Goal: Task Accomplishment & Management: Use online tool/utility

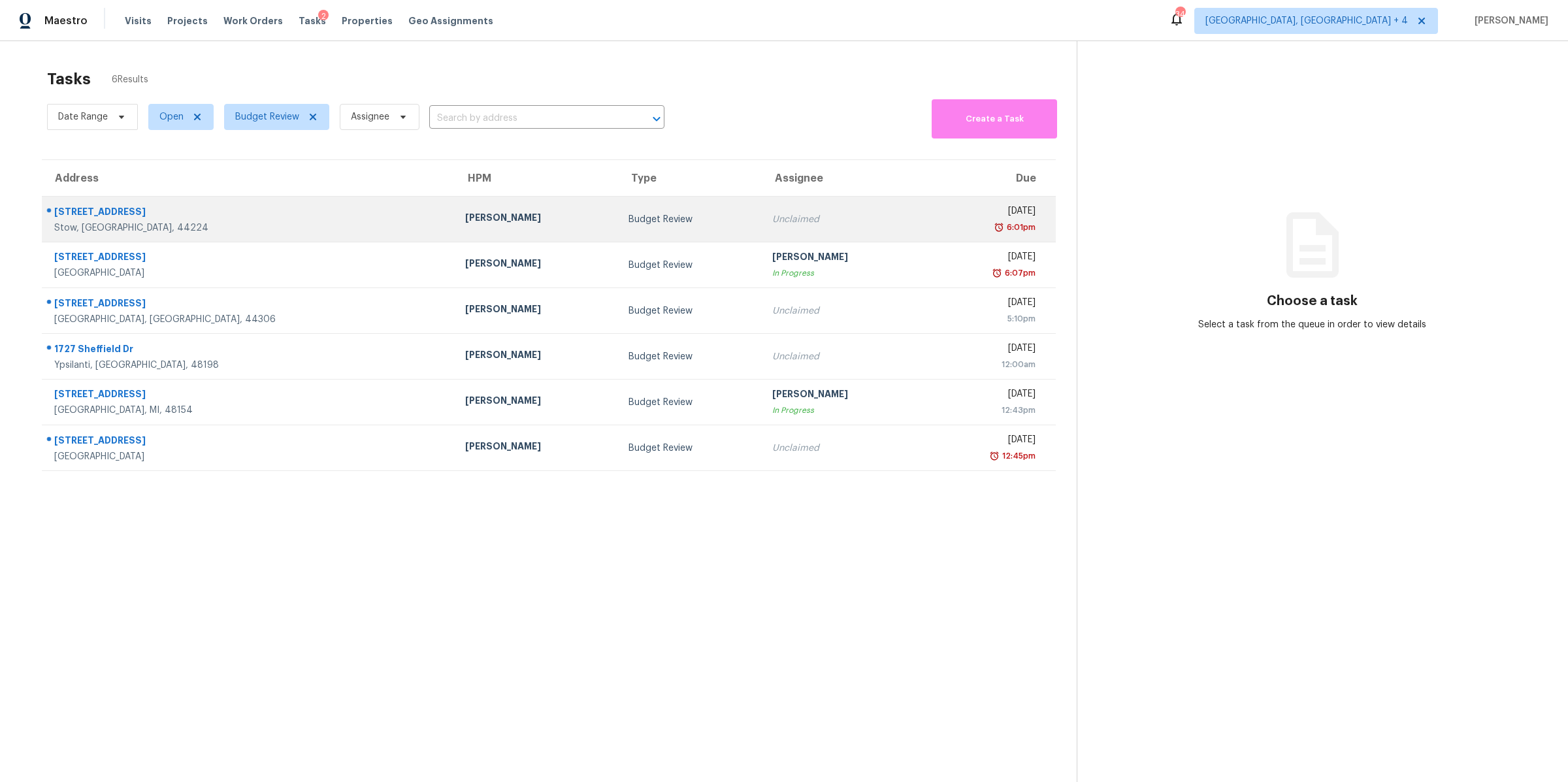
click at [936, 221] on div "6:01pm" at bounding box center [986, 227] width 100 height 13
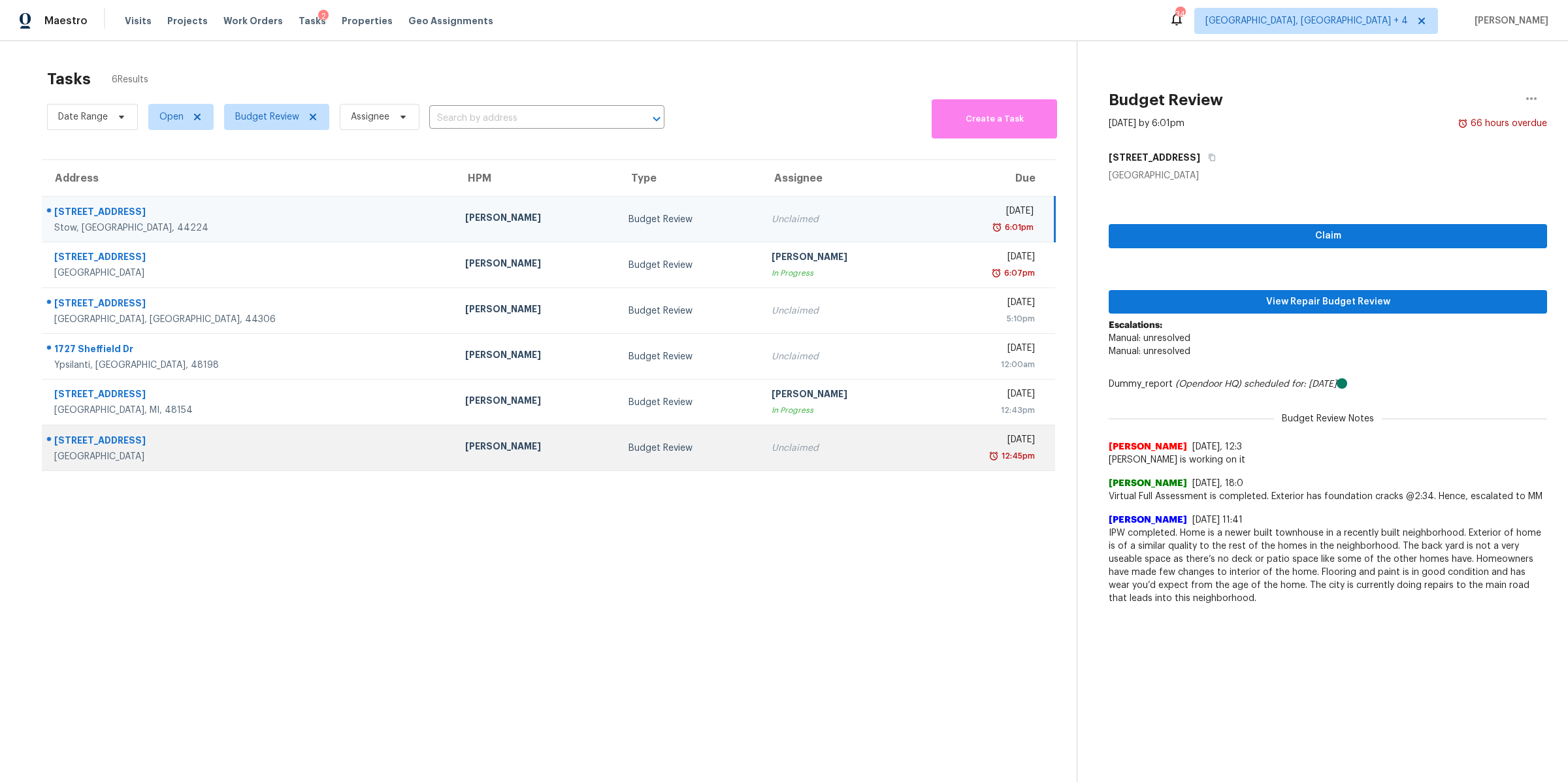
click at [809, 448] on td "Unclaimed" at bounding box center [843, 448] width 163 height 46
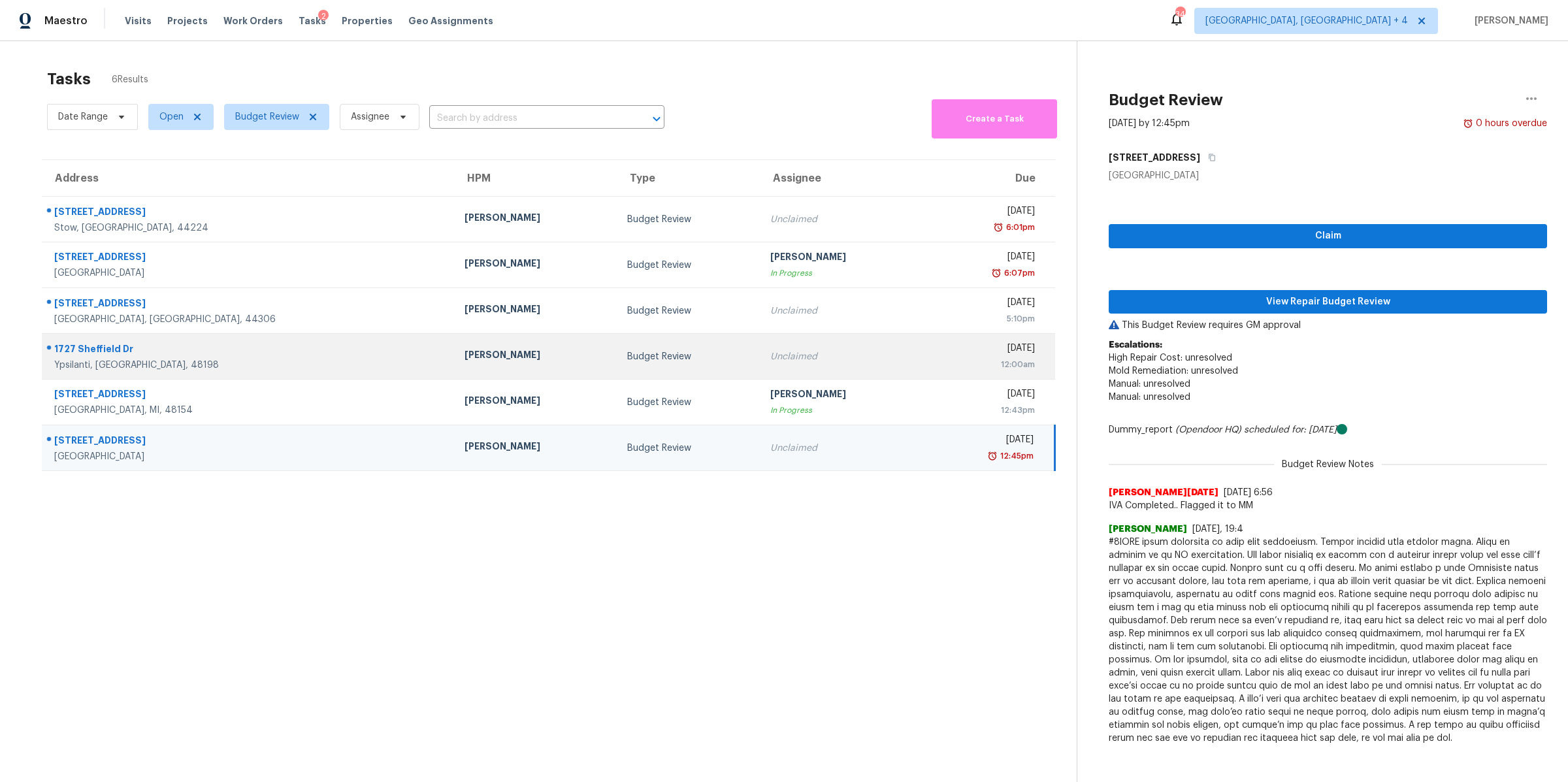
click at [805, 367] on td "Unclaimed" at bounding box center [841, 357] width 163 height 46
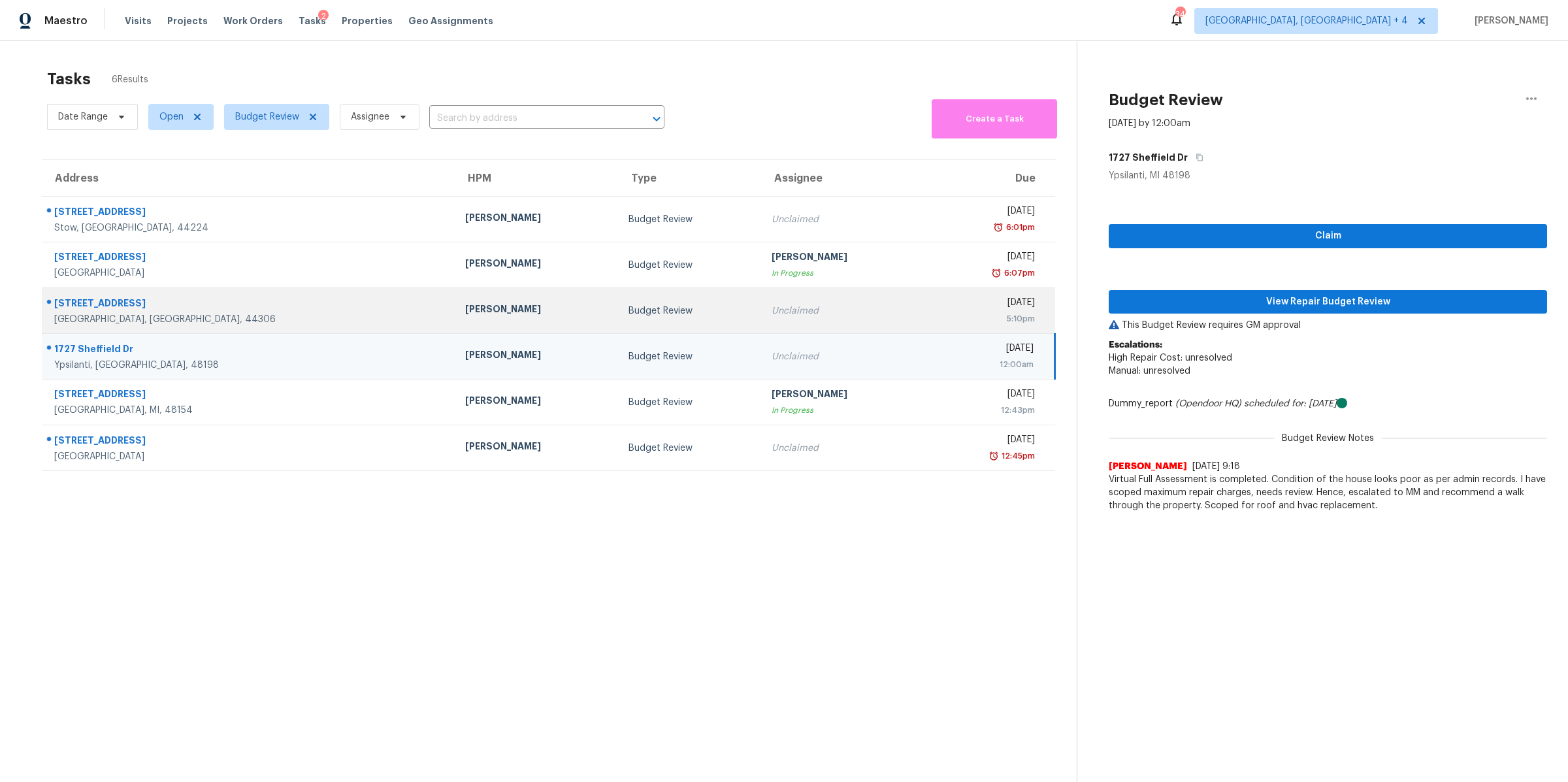
click at [784, 307] on div "Unclaimed" at bounding box center [843, 311] width 143 height 13
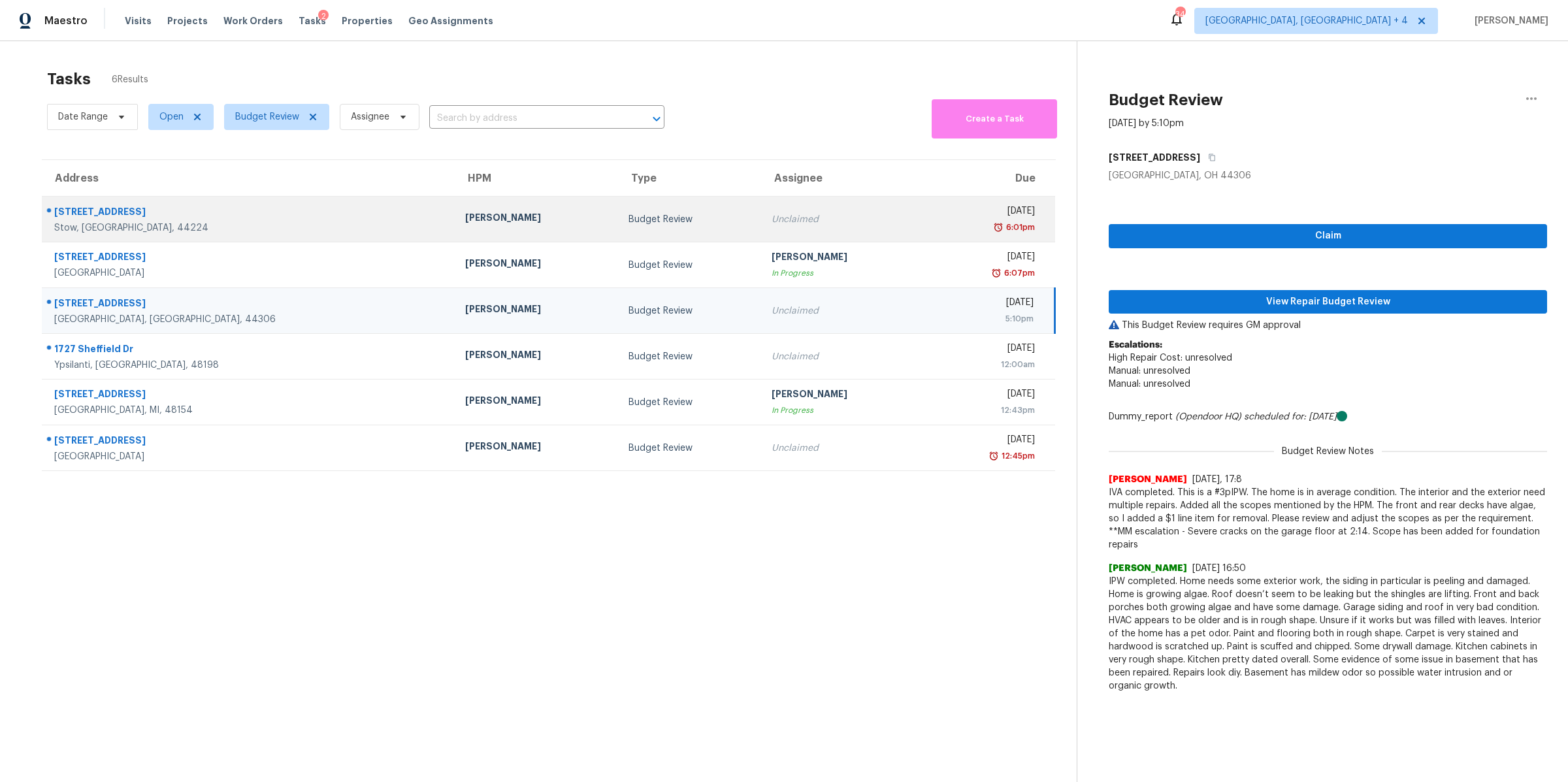
click at [776, 210] on td "Unclaimed" at bounding box center [843, 220] width 163 height 46
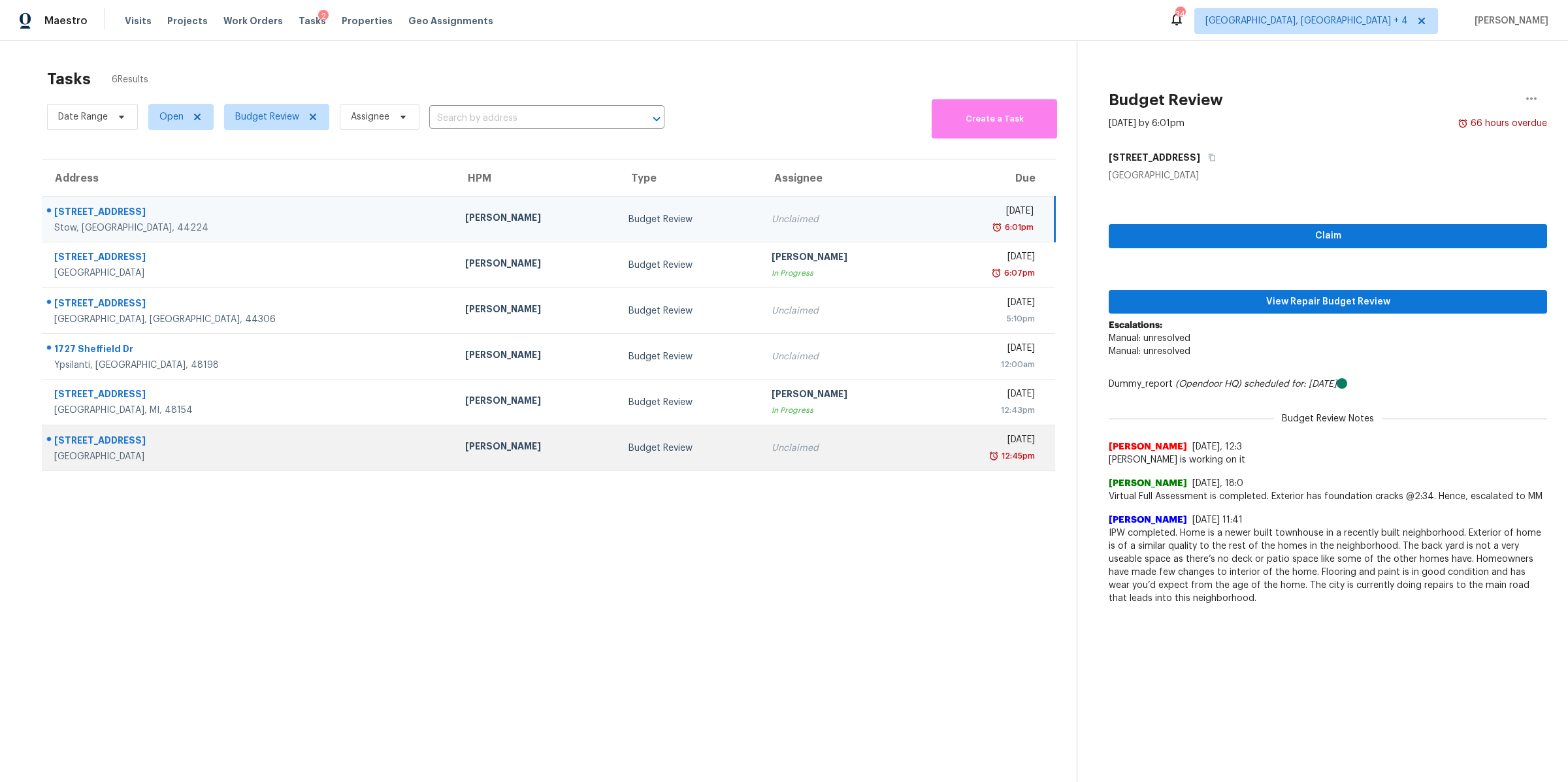
click at [925, 453] on td "Mon, Sep 29th 2025 12:45pm" at bounding box center [989, 448] width 130 height 46
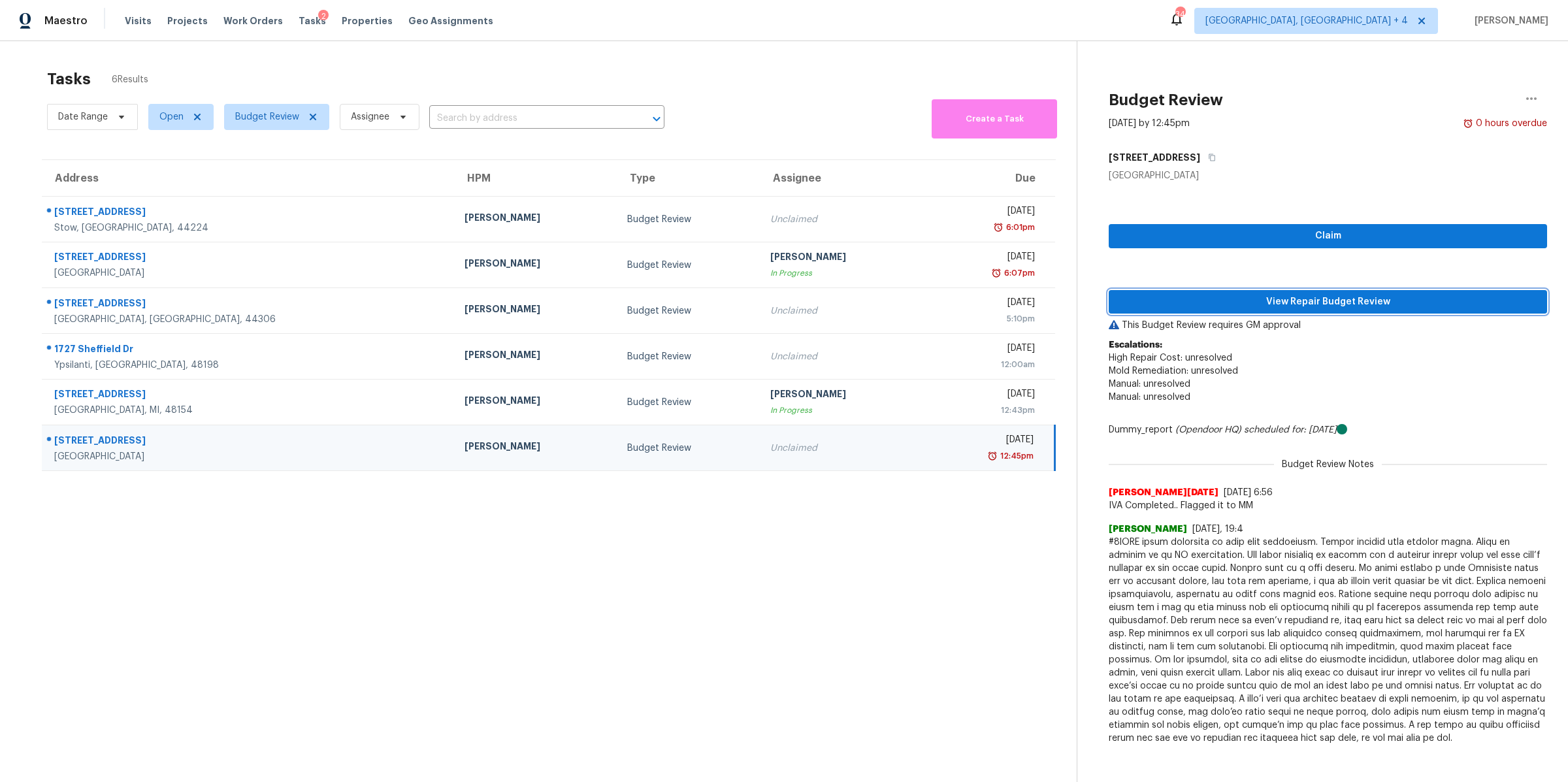
click at [1268, 297] on span "View Repair Budget Review" at bounding box center [1328, 302] width 418 height 16
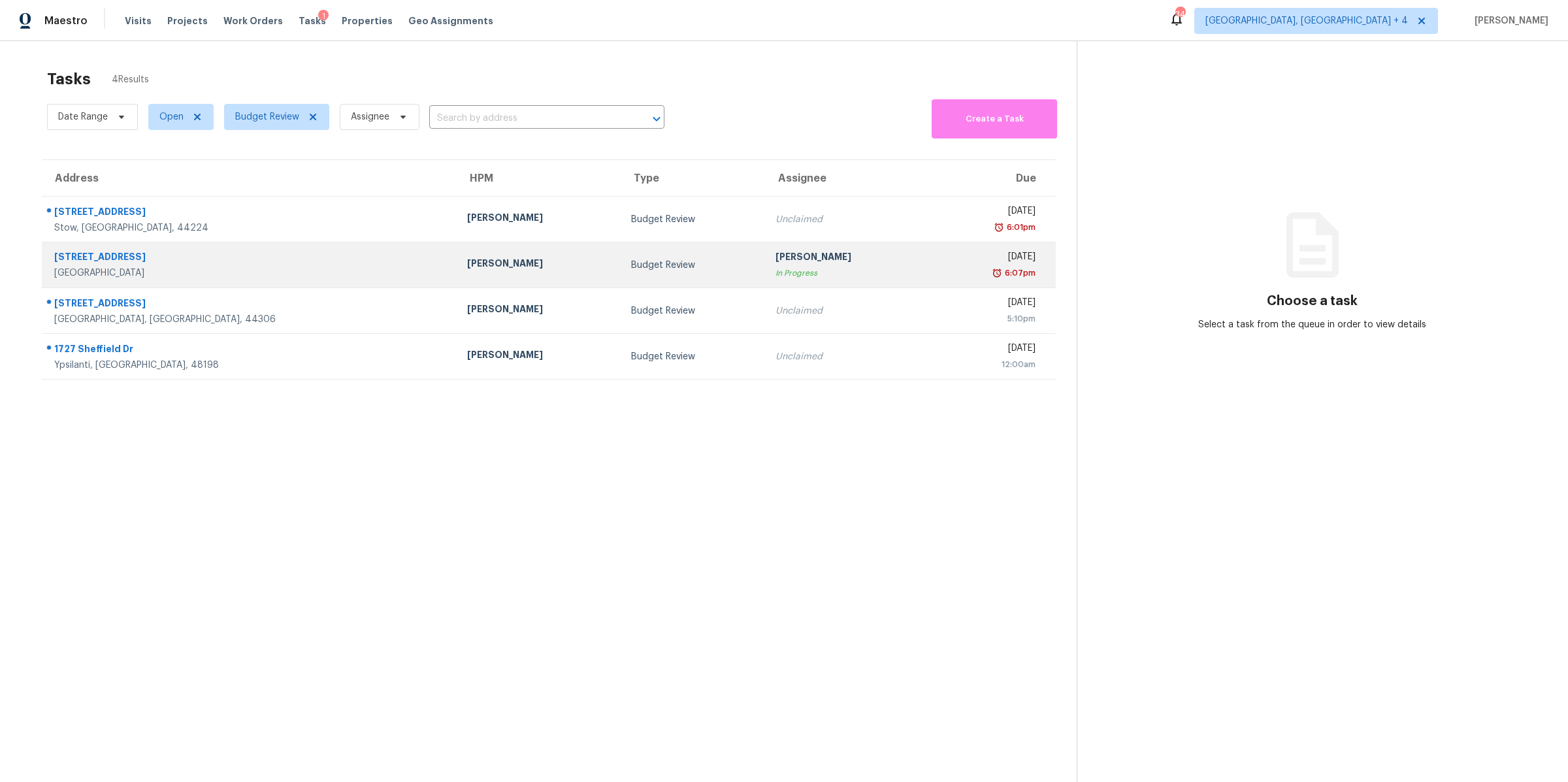
click at [939, 271] on div "6:07pm" at bounding box center [987, 272] width 96 height 13
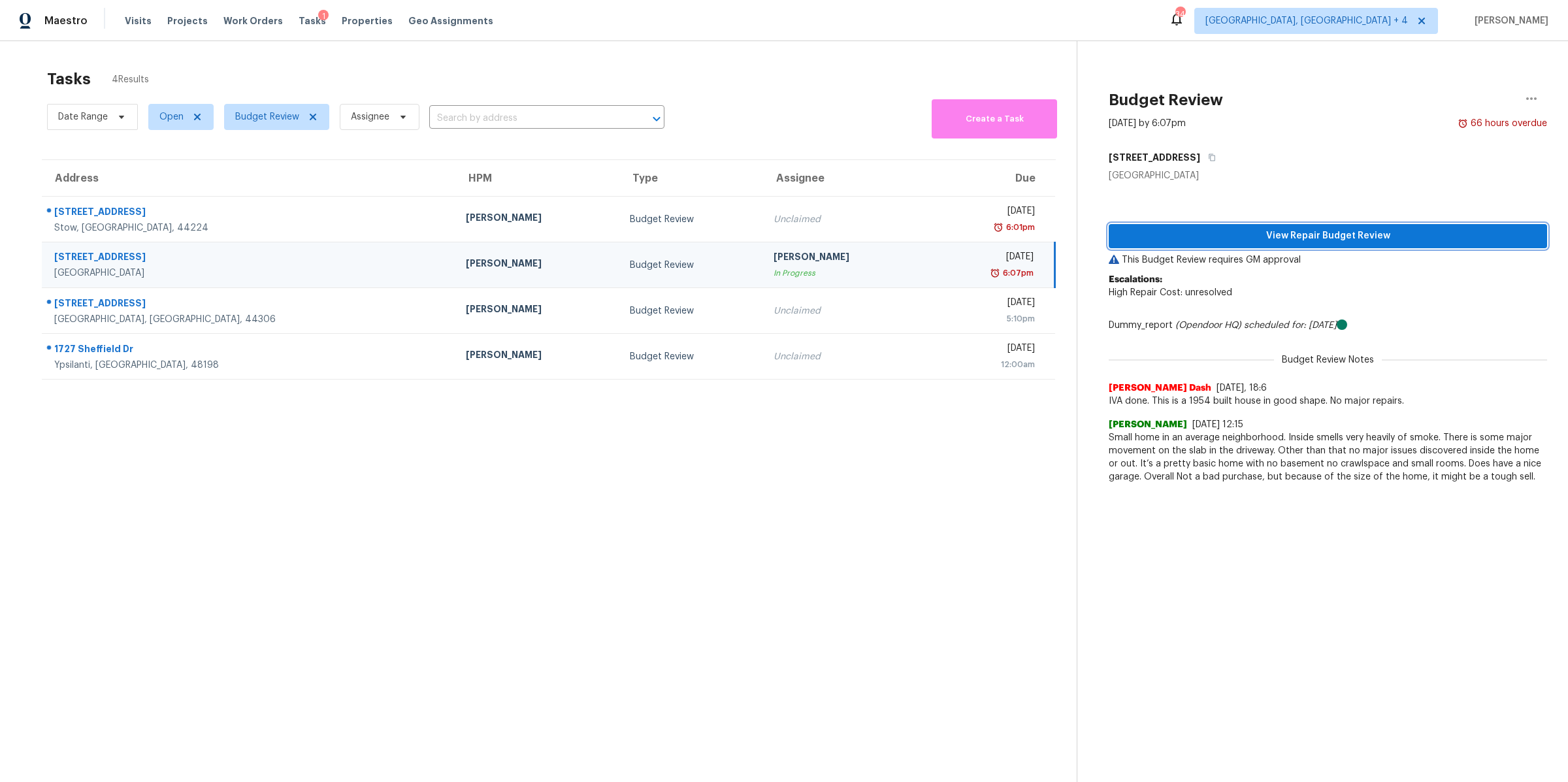
click at [1279, 239] on span "View Repair Budget Review" at bounding box center [1328, 236] width 418 height 16
